Goal: Task Accomplishment & Management: Use online tool/utility

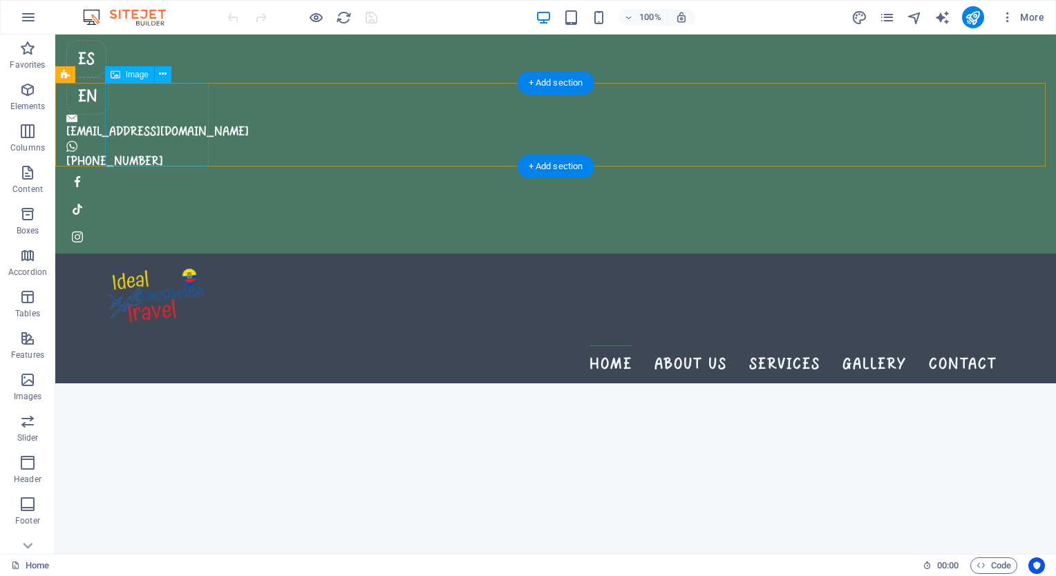
click at [163, 254] on figure at bounding box center [555, 296] width 901 height 84
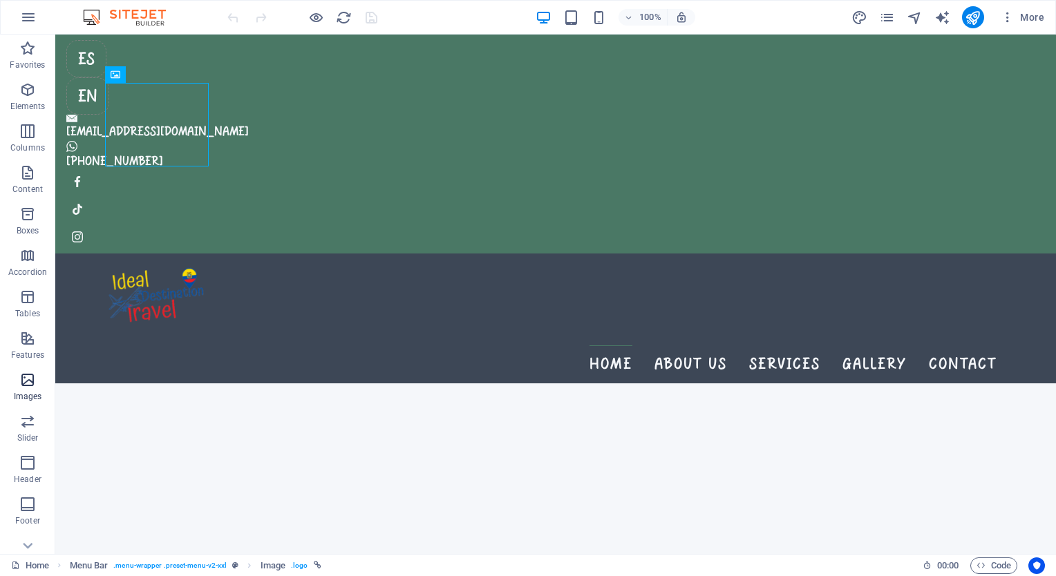
click at [22, 392] on p "Images" at bounding box center [28, 396] width 28 height 11
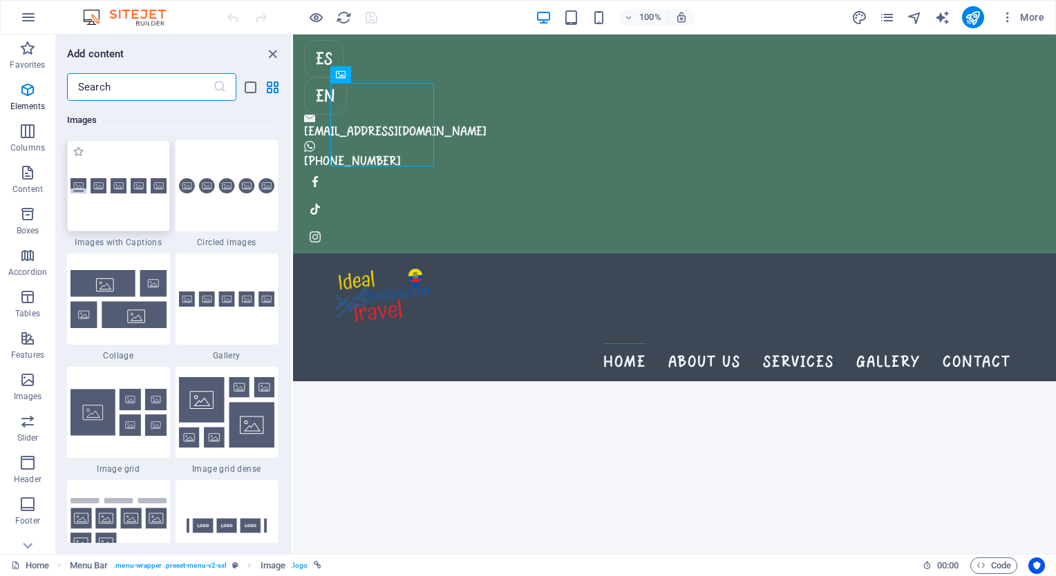
scroll to position [7008, 0]
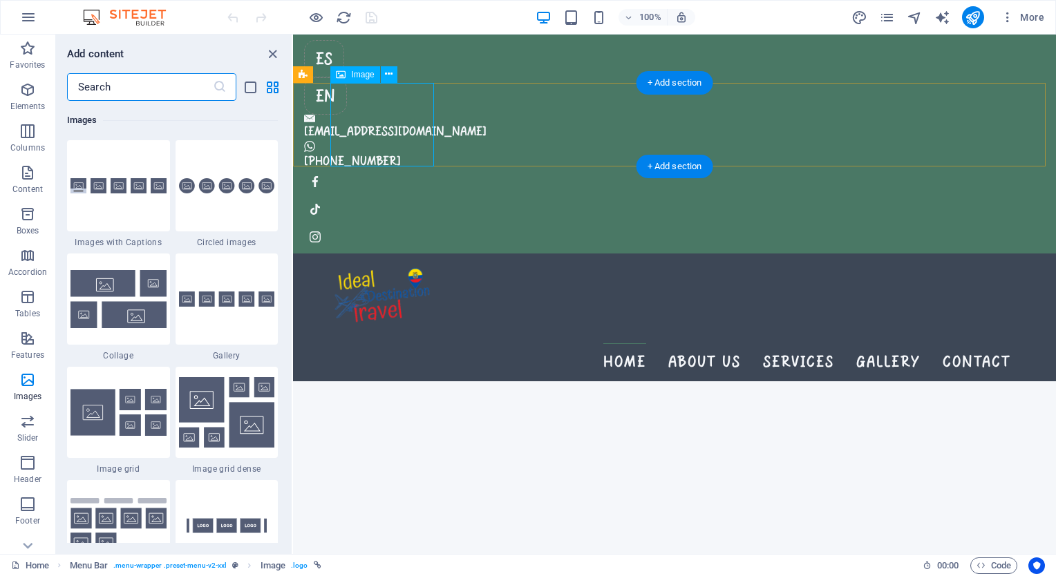
click at [368, 254] on figure at bounding box center [674, 296] width 687 height 84
select select "px"
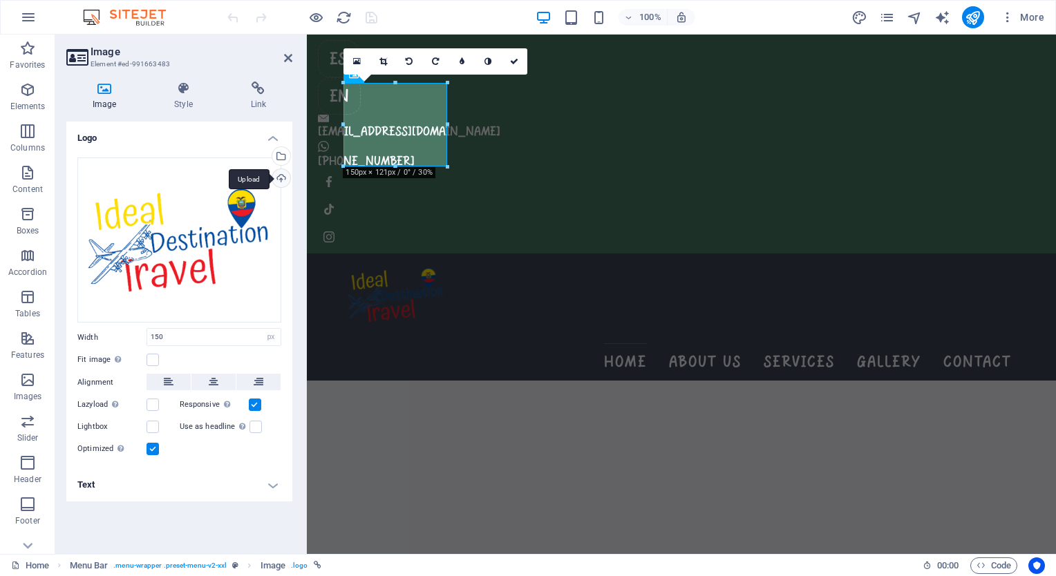
click at [280, 177] on div "Upload" at bounding box center [280, 179] width 21 height 21
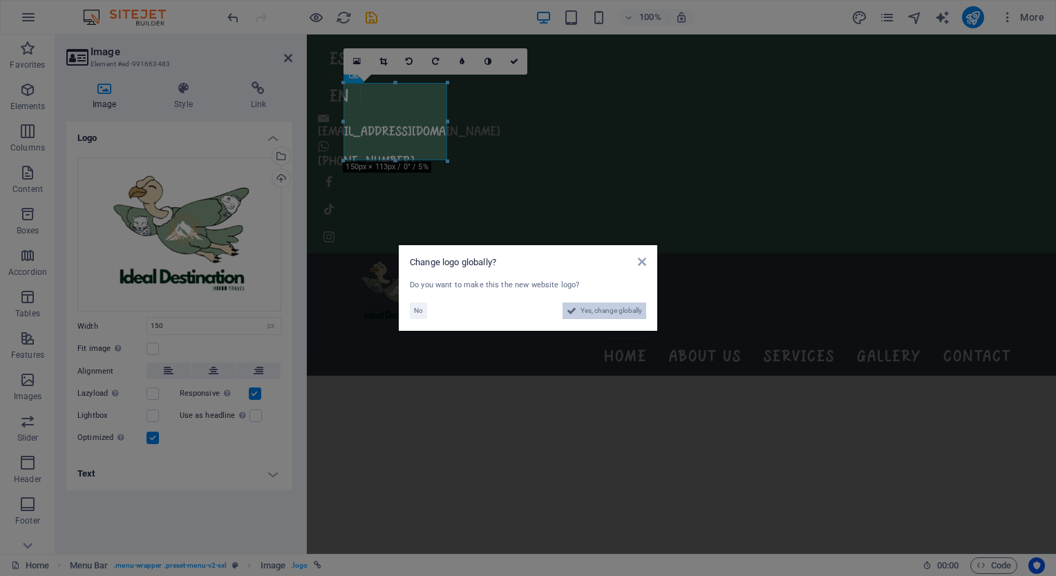
click at [574, 314] on button "Yes, change globally" at bounding box center [605, 311] width 84 height 17
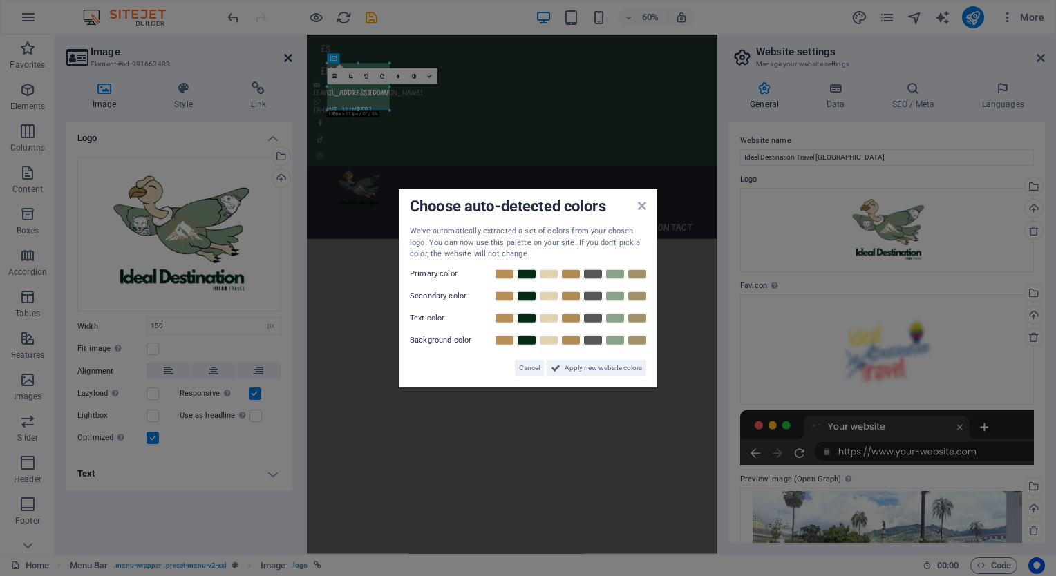
click at [290, 59] on aside "Choose auto-detected colors We've automatically extracted a set of colors from …" at bounding box center [528, 288] width 1056 height 576
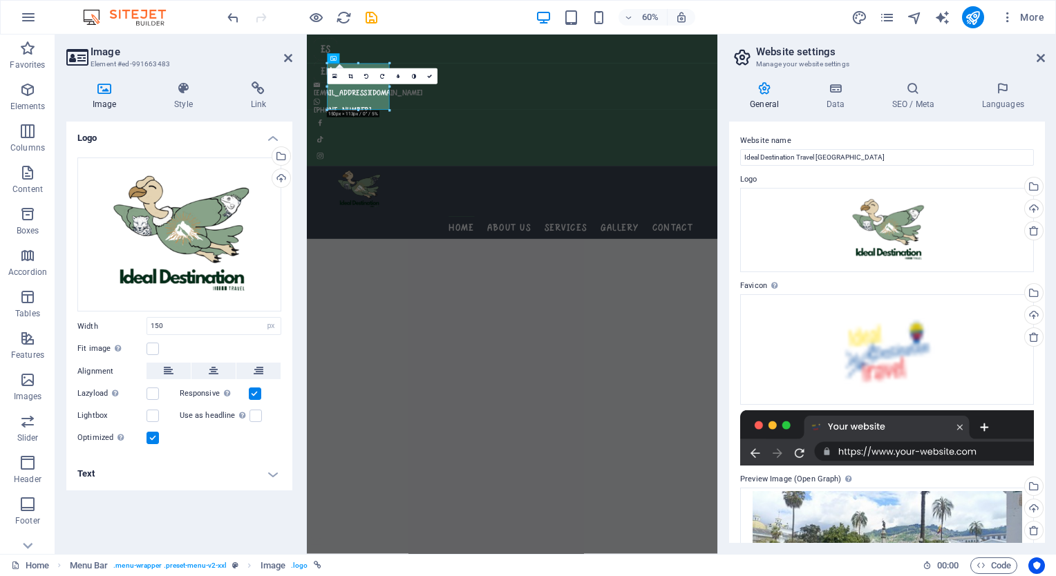
click at [295, 57] on aside "Image Element #ed-991663483 Image Style Link Logo Drag files here, click to cho…" at bounding box center [181, 295] width 252 height 520
click at [289, 57] on icon at bounding box center [288, 58] width 8 height 11
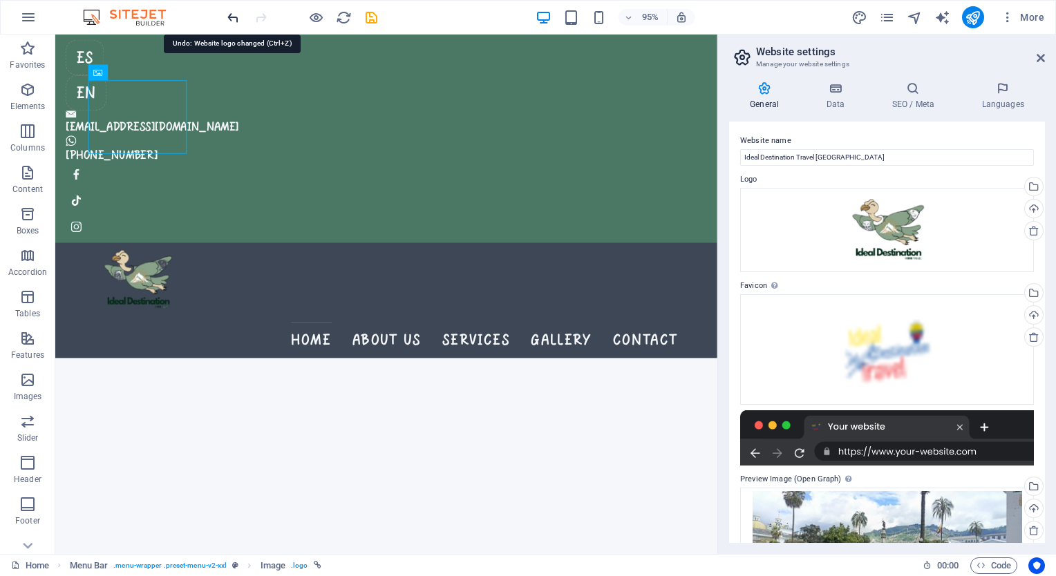
click at [236, 21] on icon "undo" at bounding box center [233, 18] width 16 height 16
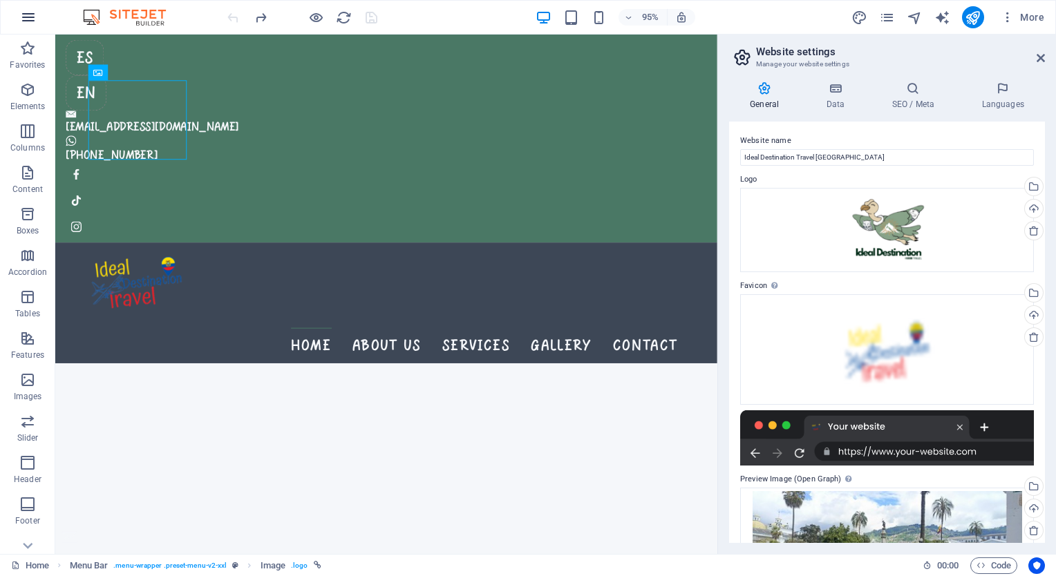
click at [24, 21] on icon "button" at bounding box center [28, 17] width 17 height 17
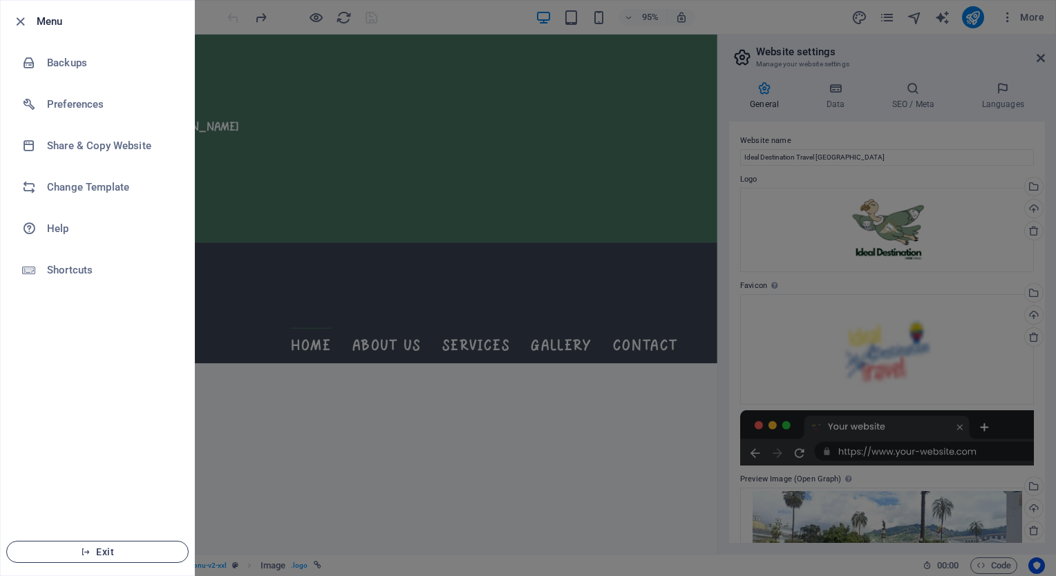
click at [103, 552] on span "Exit" at bounding box center [97, 552] width 159 height 11
click at [40, 26] on h6 "Menu" at bounding box center [110, 21] width 147 height 17
click at [28, 19] on div at bounding box center [24, 21] width 25 height 17
click at [19, 19] on icon "button" at bounding box center [20, 22] width 16 height 16
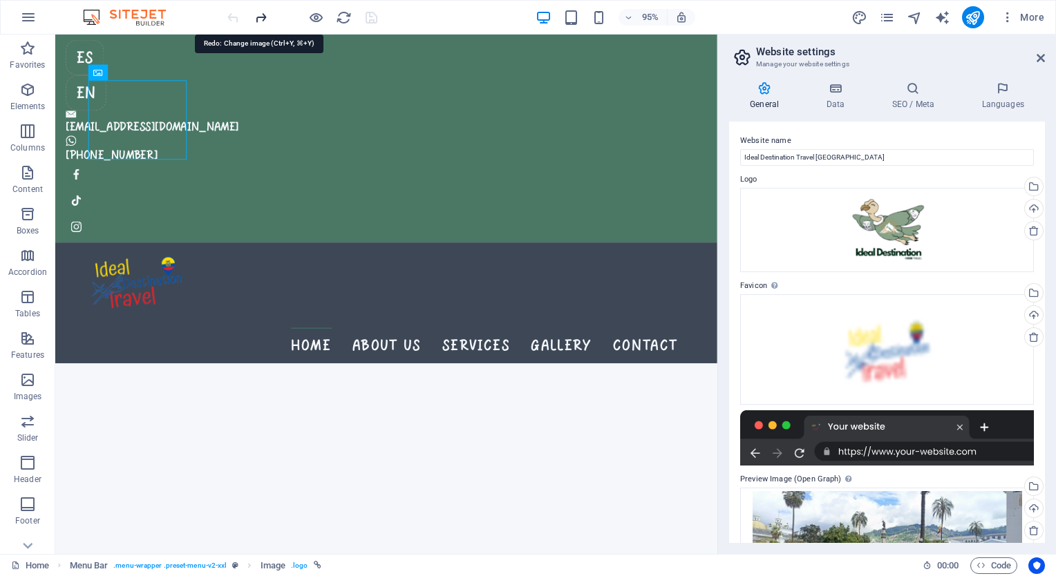
click at [260, 15] on icon "redo" at bounding box center [261, 18] width 16 height 16
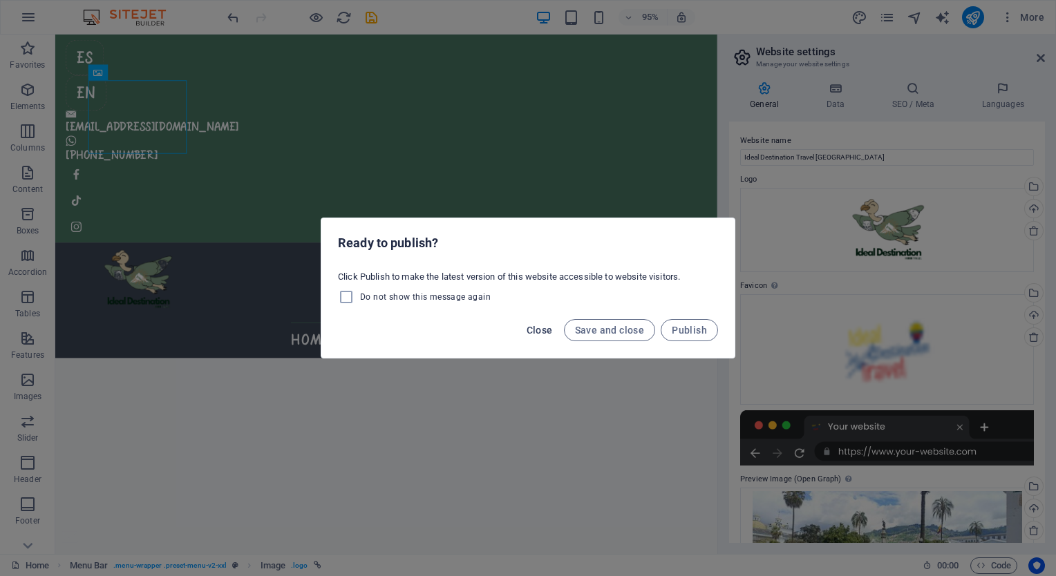
click at [535, 335] on span "Close" at bounding box center [540, 330] width 26 height 11
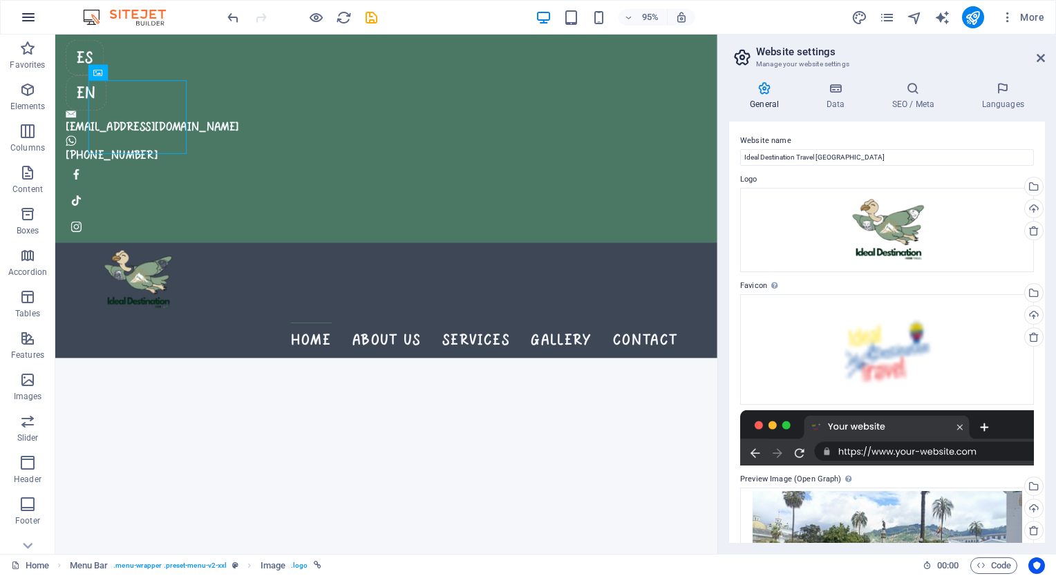
click at [26, 21] on icon "button" at bounding box center [28, 17] width 17 height 17
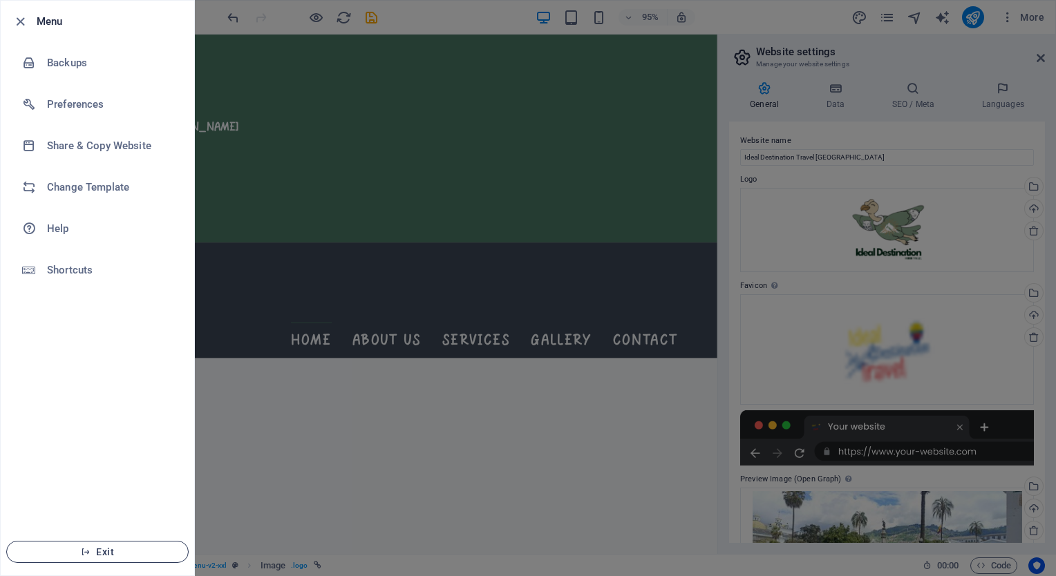
click at [74, 547] on span "Exit" at bounding box center [97, 552] width 159 height 11
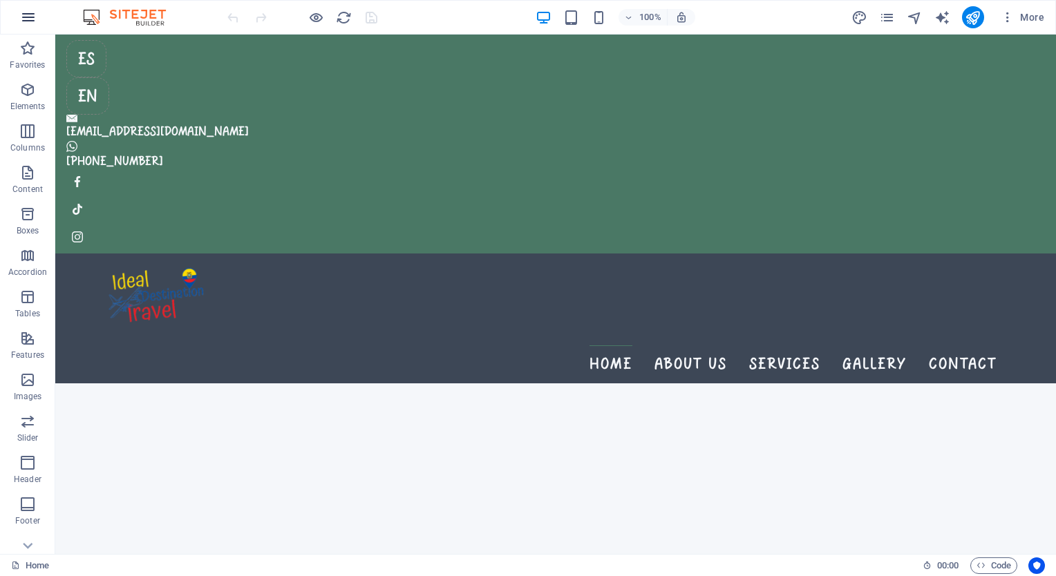
click at [30, 15] on icon "button" at bounding box center [28, 17] width 17 height 17
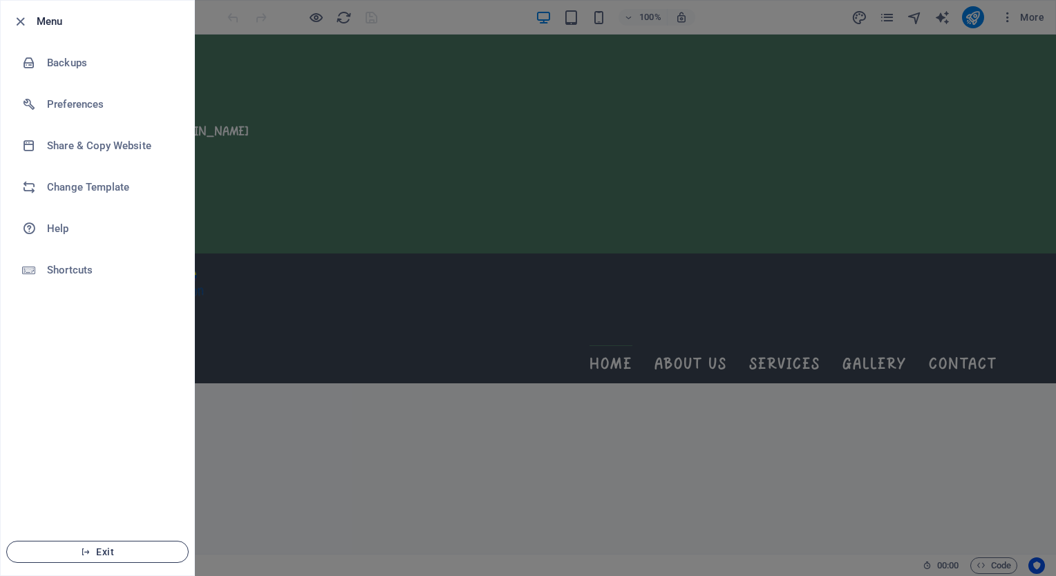
click at [105, 558] on button "Exit" at bounding box center [97, 552] width 182 height 22
